Goal: Navigation & Orientation: Find specific page/section

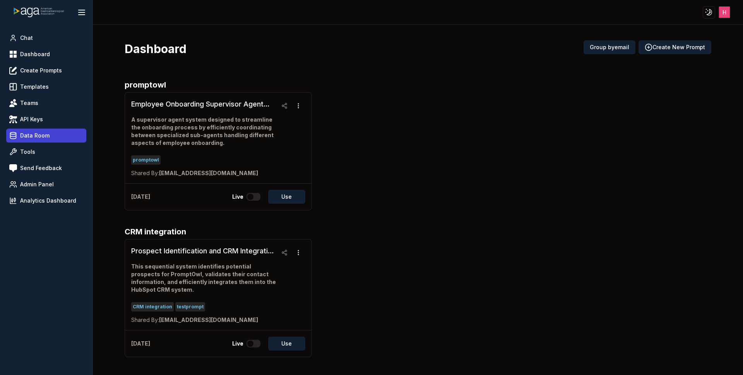
click at [42, 132] on span "Data Room" at bounding box center [34, 136] width 29 height 8
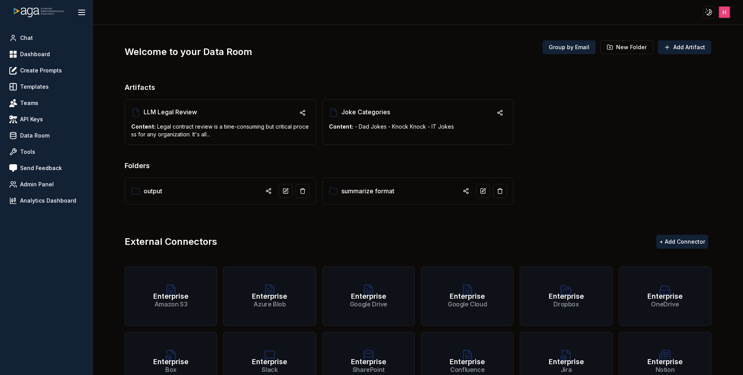
click at [256, 48] on div "Welcome to your Data Room Group by Email New Folder Add Artifact" at bounding box center [418, 51] width 587 height 23
click at [156, 191] on link "output" at bounding box center [153, 190] width 19 height 9
click at [568, 47] on button "Group by Email" at bounding box center [568, 47] width 53 height 14
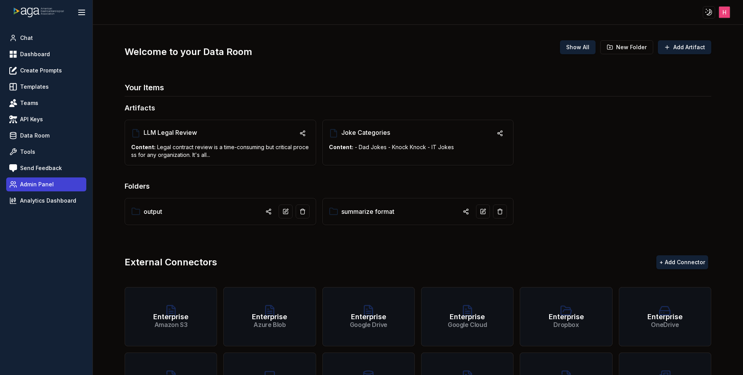
click at [43, 184] on span "Admin Panel" at bounding box center [37, 184] width 34 height 8
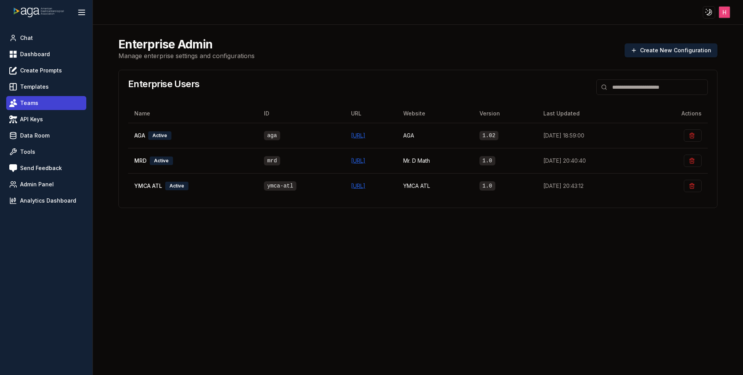
click at [30, 100] on span "Teams" at bounding box center [29, 103] width 18 height 8
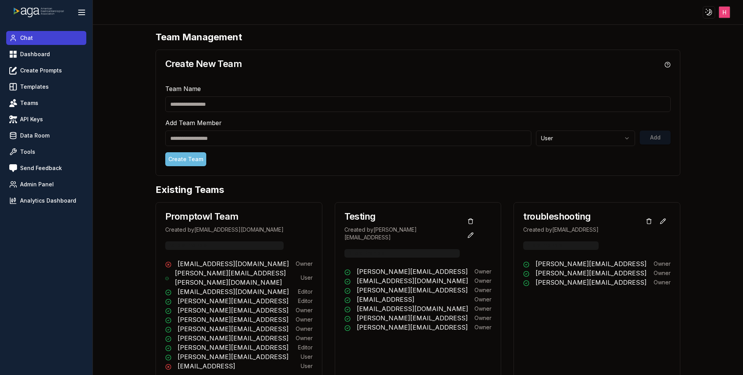
click at [39, 39] on link "Chat" at bounding box center [46, 38] width 80 height 14
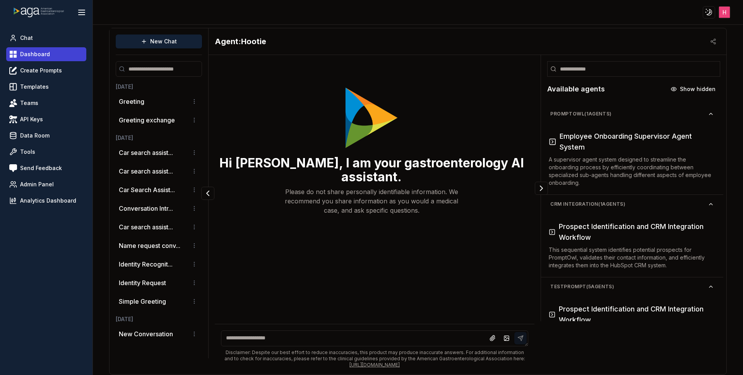
click at [30, 54] on span "Dashboard" at bounding box center [35, 54] width 30 height 8
